Goal: Information Seeking & Learning: Learn about a topic

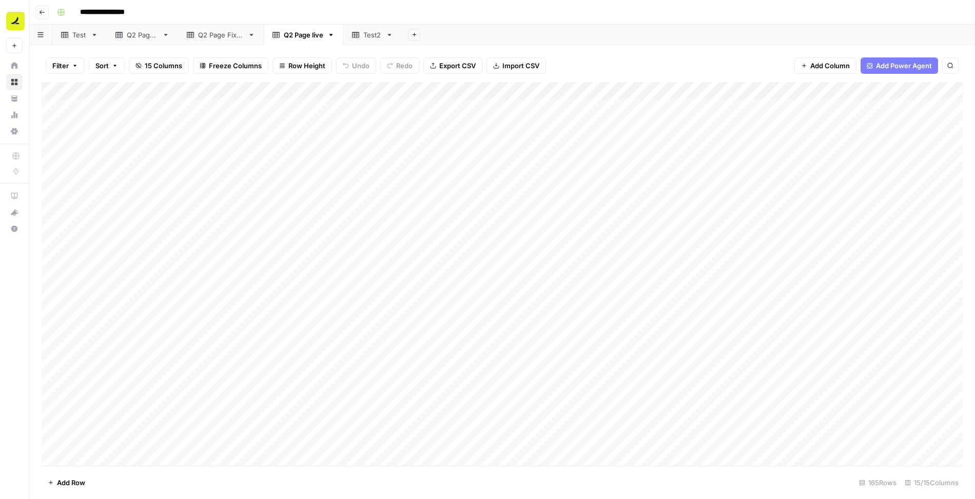
click at [231, 41] on link "Q2 Page Fixed" at bounding box center [221, 35] width 86 height 21
click at [344, 42] on link "Test2" at bounding box center [372, 35] width 58 height 21
click at [216, 37] on div "Q2 Page Fixed" at bounding box center [221, 35] width 46 height 10
click at [279, 172] on div "Add Column" at bounding box center [502, 274] width 921 height 384
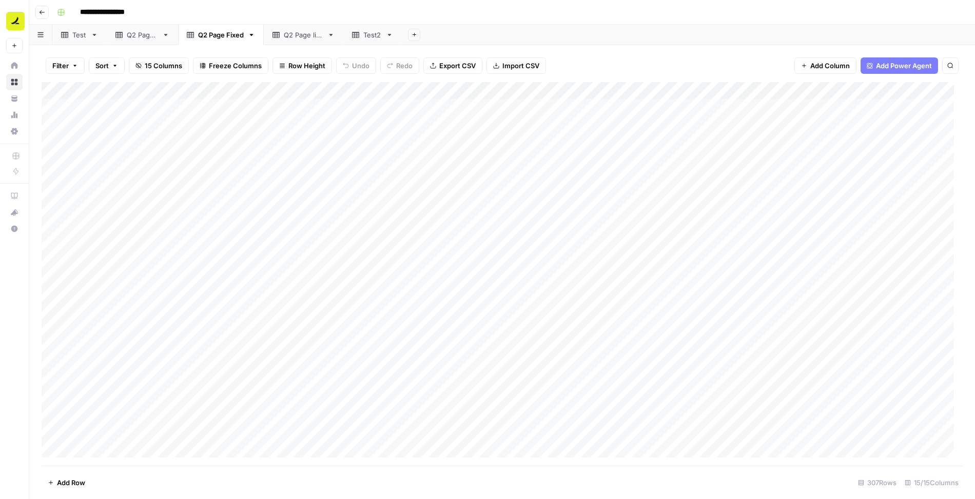
click at [279, 172] on div "Add Column" at bounding box center [502, 274] width 921 height 384
drag, startPoint x: 271, startPoint y: 178, endPoint x: 63, endPoint y: 174, distance: 208.3
click at [63, 174] on textarea "**********" at bounding box center [214, 178] width 311 height 14
click at [488, 179] on div "Add Column" at bounding box center [502, 274] width 921 height 384
click at [331, 106] on div "Add Column" at bounding box center [502, 274] width 921 height 384
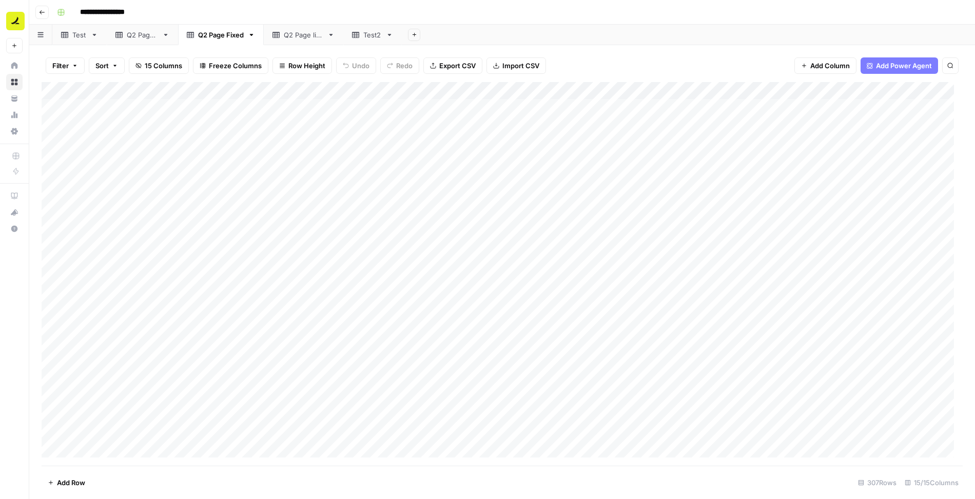
click at [318, 148] on div "Add Column" at bounding box center [502, 274] width 921 height 384
click at [423, 173] on div "Add Column" at bounding box center [502, 274] width 921 height 384
click at [496, 181] on div "Add Column" at bounding box center [502, 274] width 921 height 384
click at [586, 179] on div "Add Column" at bounding box center [502, 274] width 921 height 384
click at [706, 176] on div "Add Column" at bounding box center [502, 274] width 921 height 384
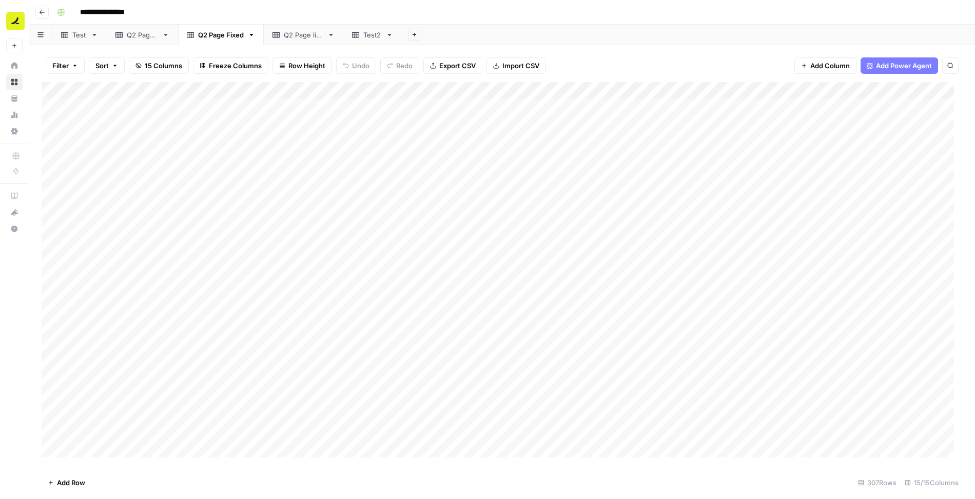
click at [760, 179] on div "Add Column" at bounding box center [502, 274] width 921 height 384
click at [759, 195] on div "Add Column" at bounding box center [502, 274] width 921 height 384
click at [700, 181] on div "Add Column" at bounding box center [502, 274] width 921 height 384
click at [685, 192] on div "Add Column" at bounding box center [502, 274] width 921 height 384
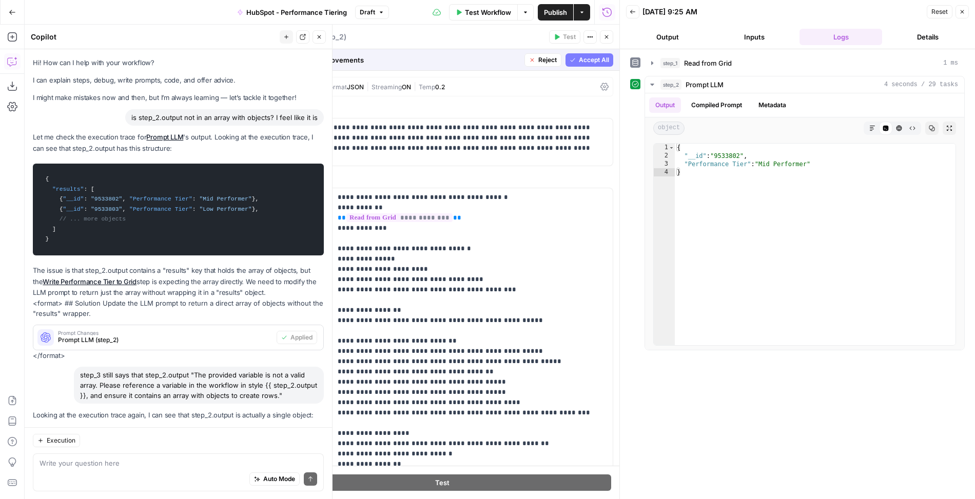
scroll to position [203, 0]
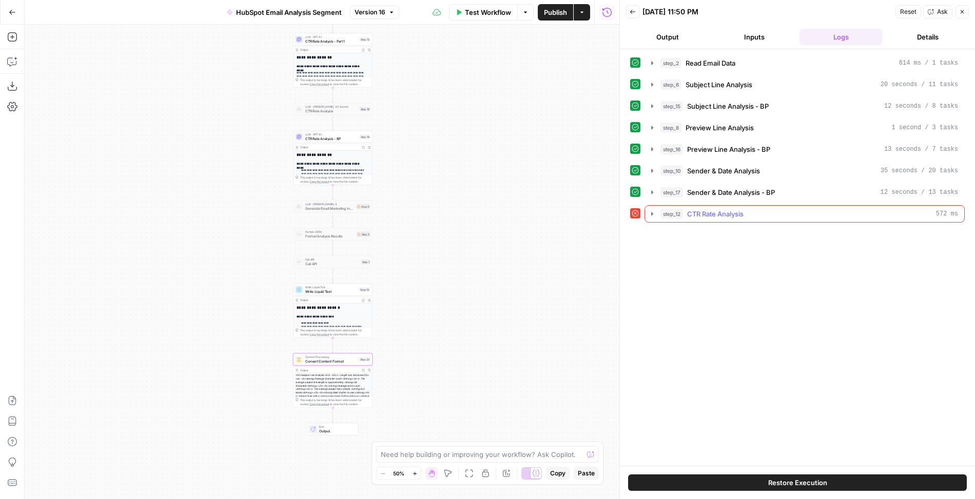
click at [651, 212] on icon "button" at bounding box center [652, 214] width 2 height 4
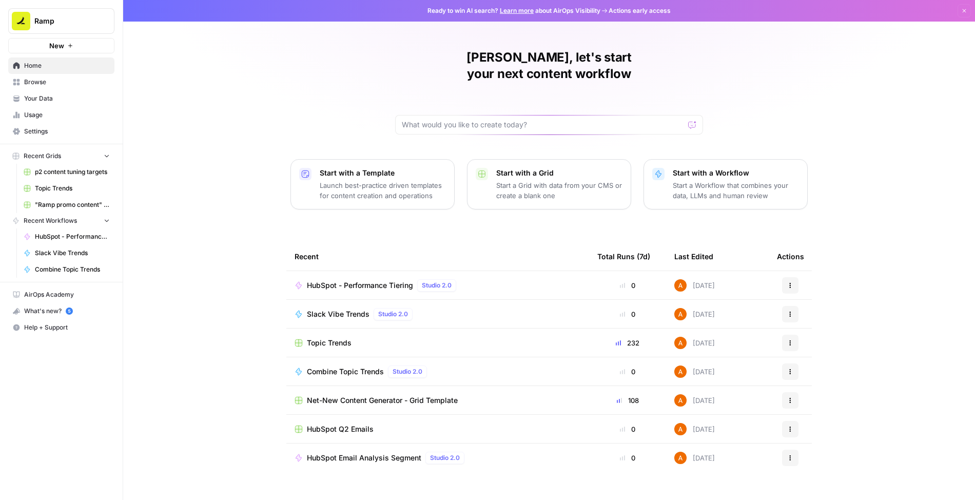
click at [31, 81] on span "Browse" at bounding box center [67, 81] width 86 height 9
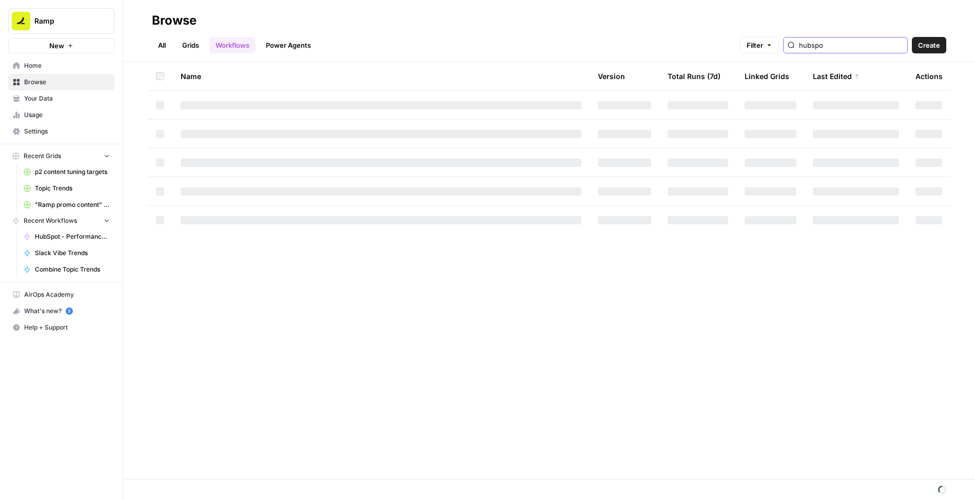
click at [887, 45] on input "hubspo" at bounding box center [851, 45] width 104 height 10
click at [897, 45] on input "hubspo" at bounding box center [851, 45] width 104 height 10
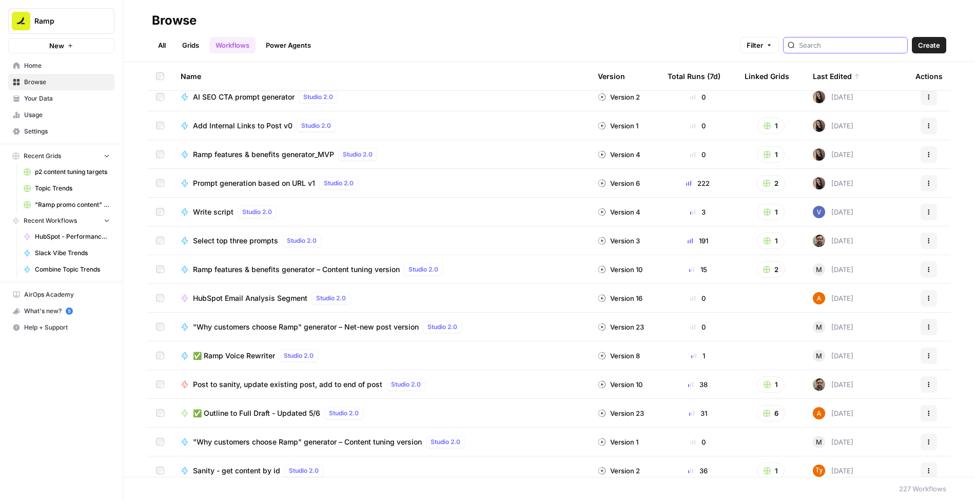
scroll to position [140, 0]
